Goal: Task Accomplishment & Management: Use online tool/utility

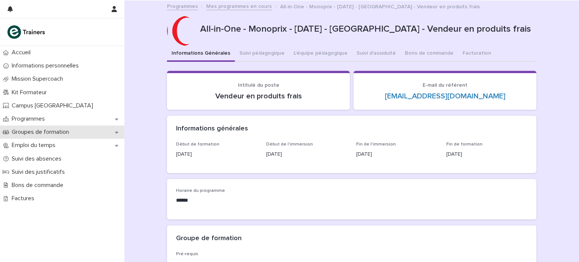
click at [46, 130] on p "Groupes de formation" at bounding box center [42, 132] width 66 height 7
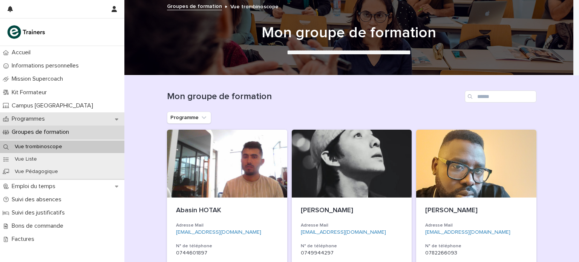
click at [63, 122] on div "Programmes" at bounding box center [62, 118] width 124 height 13
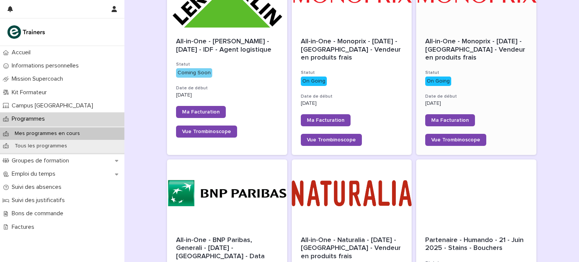
scroll to position [156, 0]
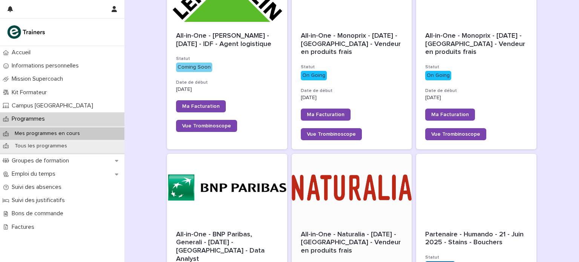
click at [378, 180] on div at bounding box center [352, 188] width 120 height 68
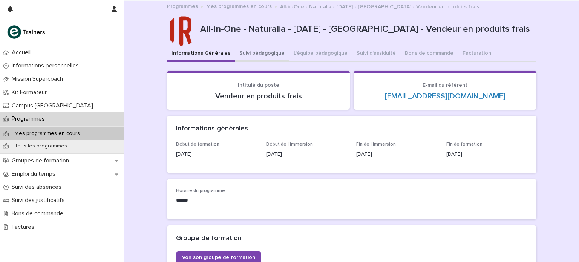
click at [258, 58] on button "Suivi pédagogique" at bounding box center [262, 54] width 54 height 16
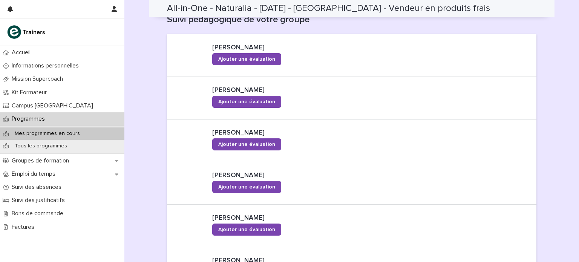
scroll to position [262, 0]
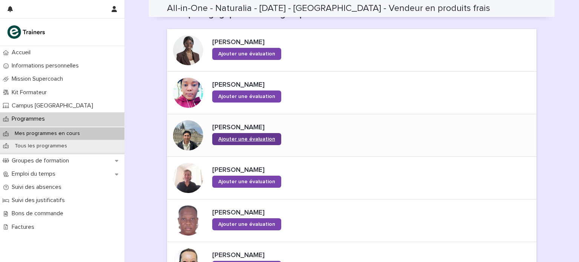
click at [238, 140] on span "Ajouter une évaluation" at bounding box center [246, 138] width 57 height 5
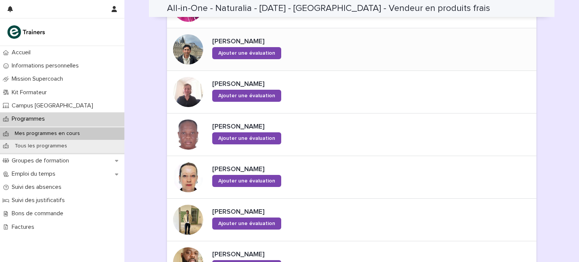
scroll to position [348, 0]
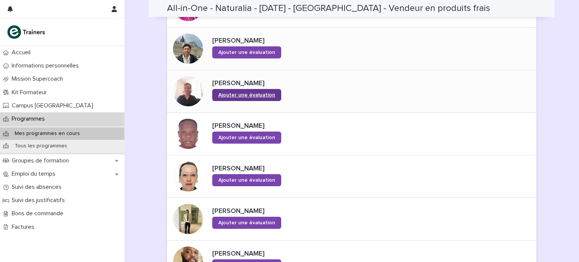
click at [231, 95] on span "Ajouter une évaluation" at bounding box center [246, 94] width 57 height 5
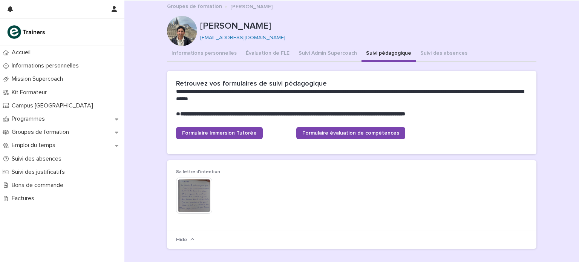
click at [191, 193] on img at bounding box center [194, 196] width 36 height 36
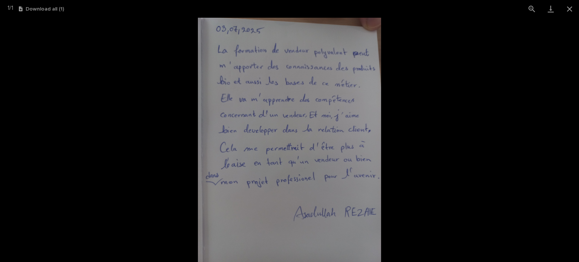
click at [400, 171] on picture at bounding box center [289, 140] width 579 height 244
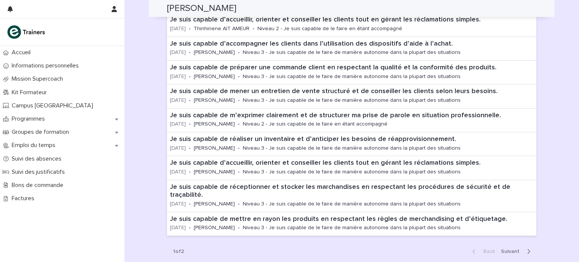
scroll to position [302, 0]
click at [519, 248] on span "Next" at bounding box center [512, 250] width 23 height 5
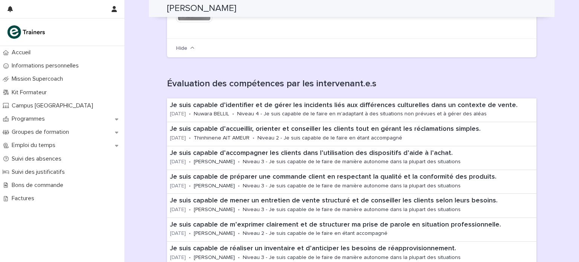
scroll to position [190, 0]
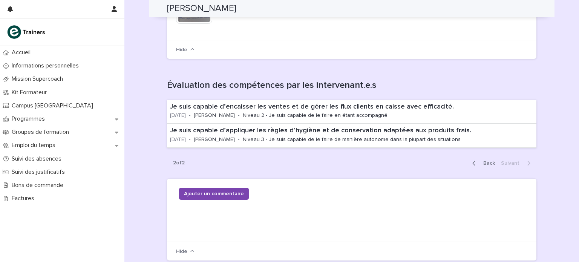
click at [485, 161] on span "Back" at bounding box center [487, 163] width 16 height 5
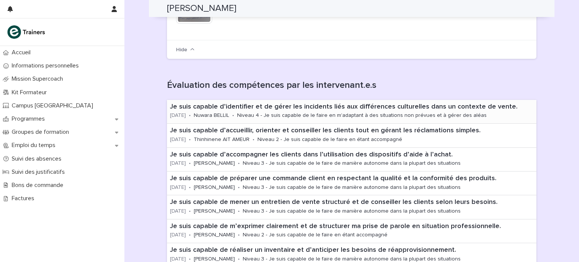
click at [309, 105] on p "Je suis capable d’identifier et de gérer les incidents liés aux différences cul…" at bounding box center [351, 107] width 363 height 8
